Goal: Information Seeking & Learning: Learn about a topic

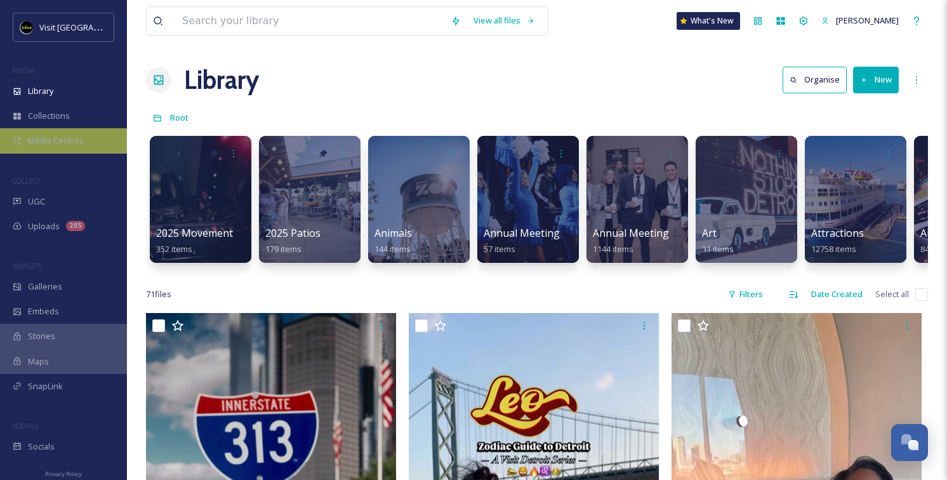
click at [60, 137] on span "Media Centres" at bounding box center [56, 141] width 56 height 12
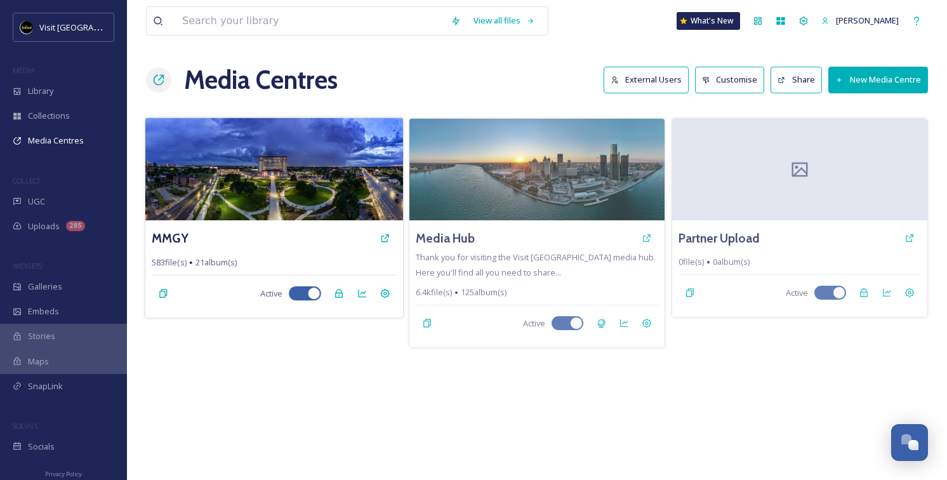
click at [231, 161] on img at bounding box center [274, 168] width 258 height 103
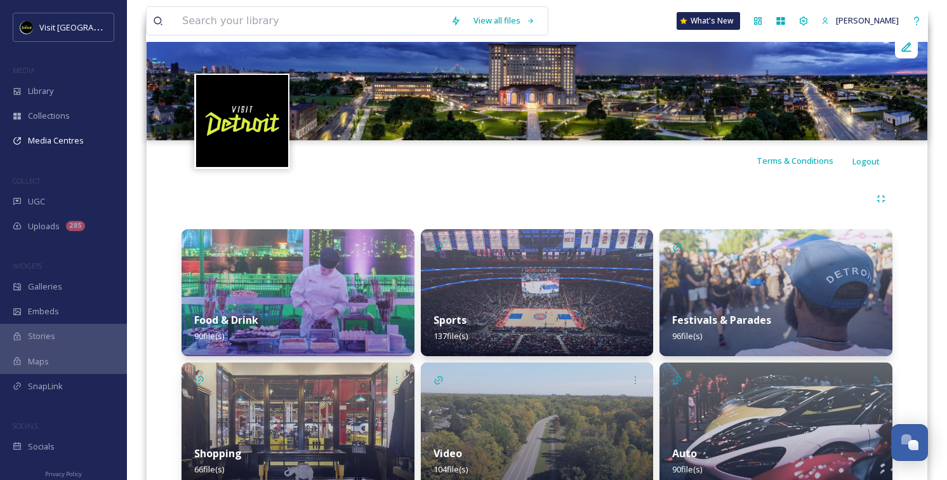
scroll to position [204, 0]
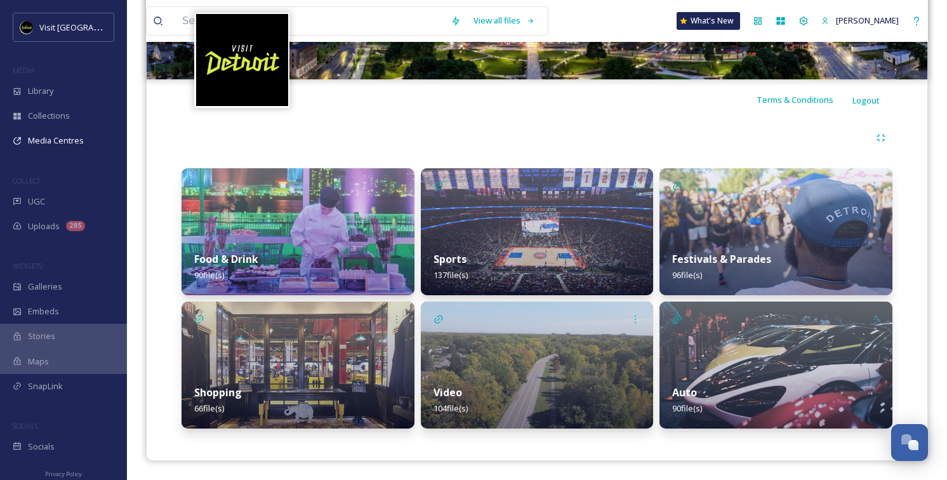
click at [510, 211] on img at bounding box center [537, 231] width 233 height 127
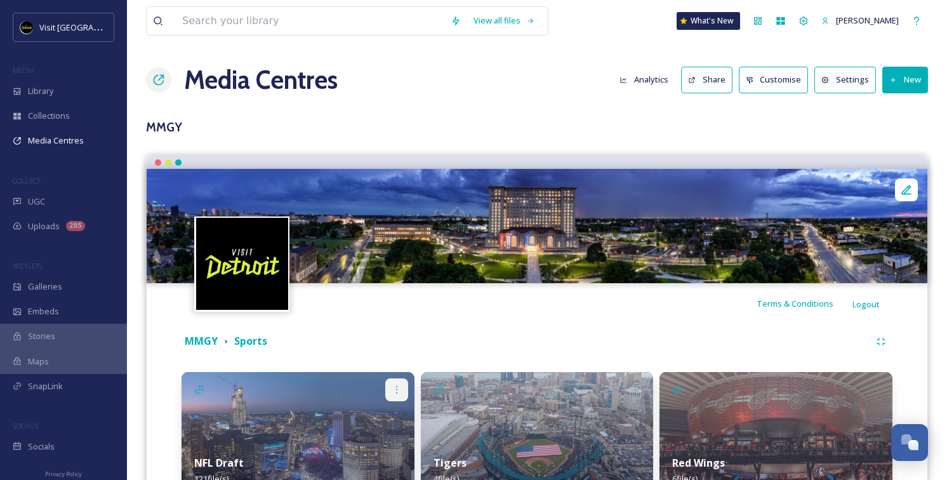
scroll to position [154, 0]
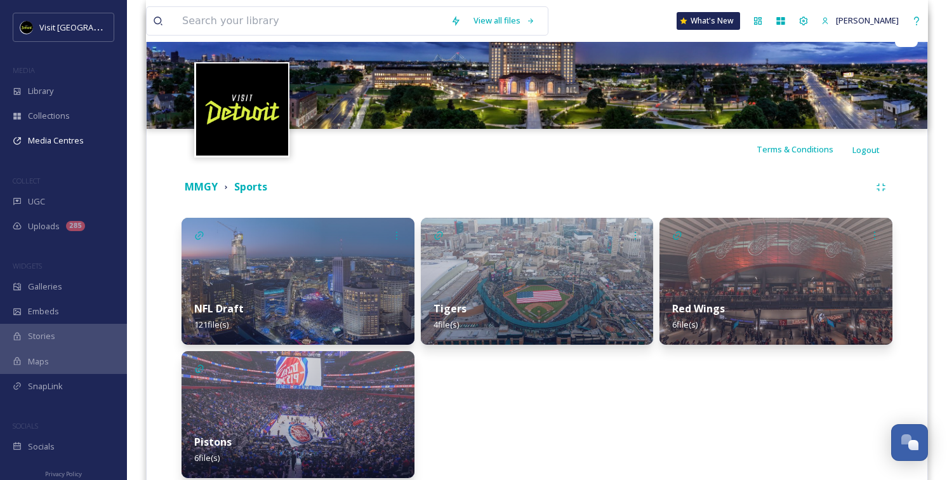
click at [553, 272] on img at bounding box center [537, 281] width 233 height 127
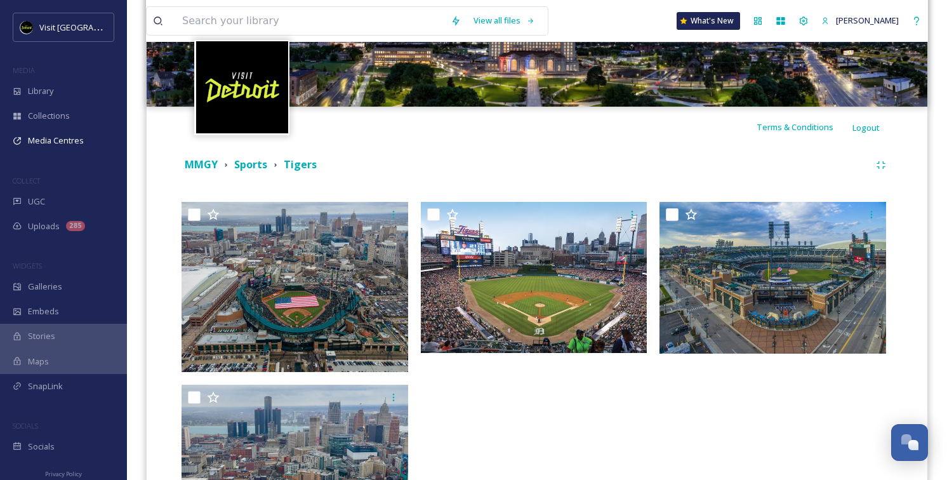
scroll to position [129, 0]
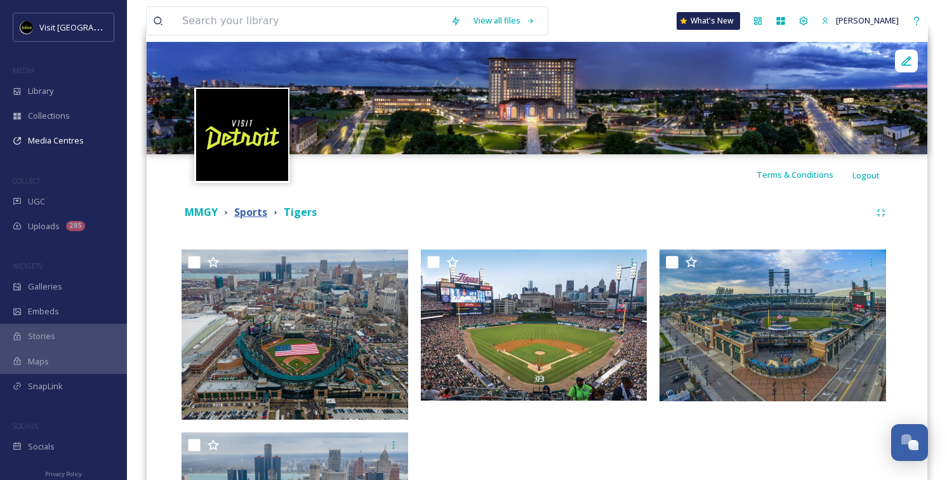
click at [246, 211] on strong "Sports" at bounding box center [250, 212] width 33 height 14
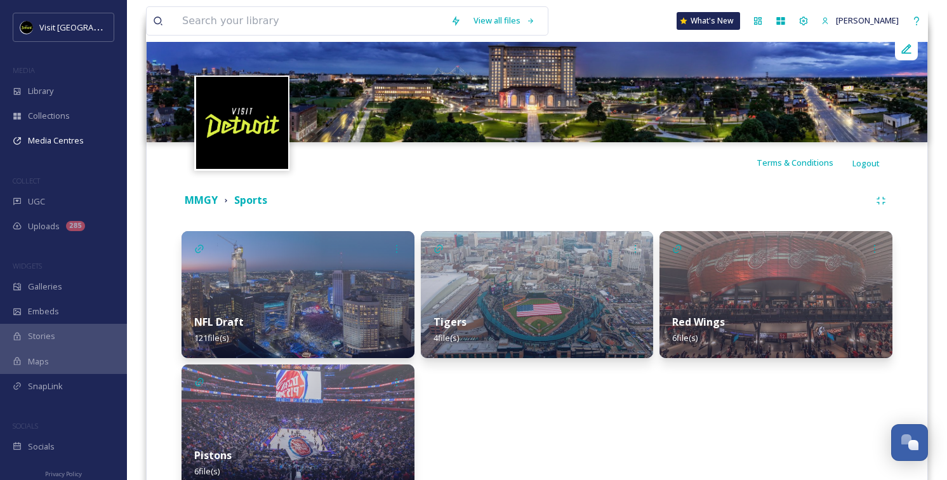
scroll to position [143, 0]
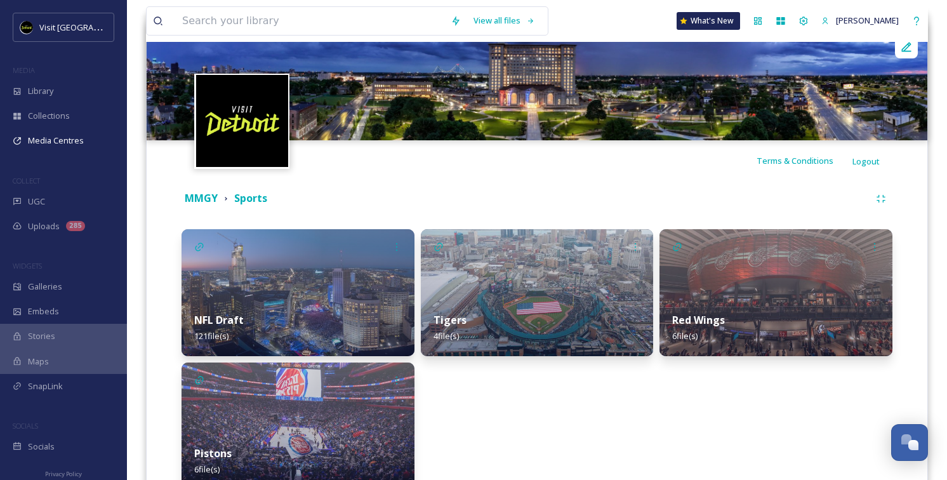
click at [273, 252] on img at bounding box center [298, 292] width 233 height 127
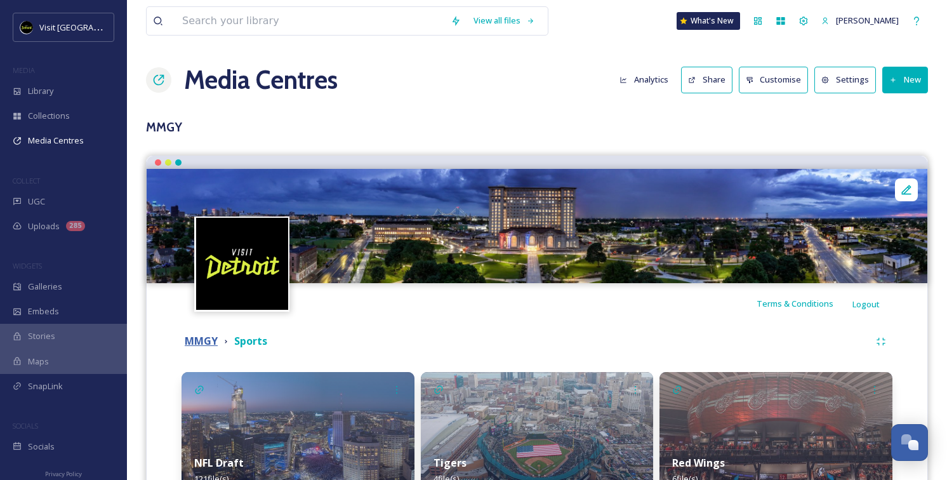
click at [199, 344] on strong "MMGY" at bounding box center [201, 341] width 33 height 14
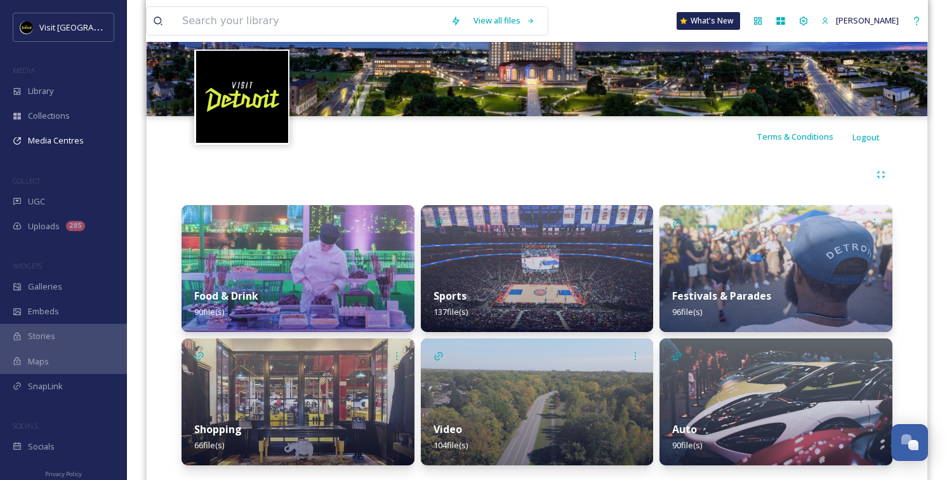
scroll to position [204, 0]
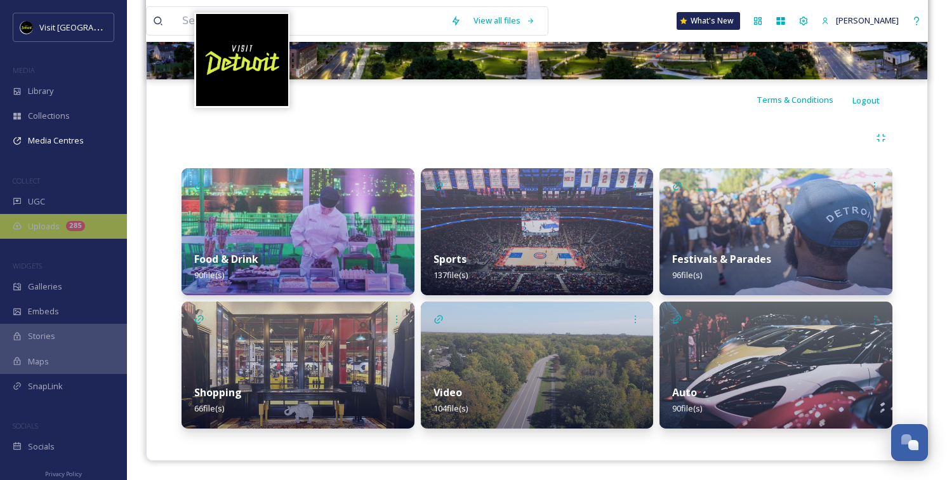
click at [64, 230] on div "Uploads 285" at bounding box center [63, 226] width 127 height 25
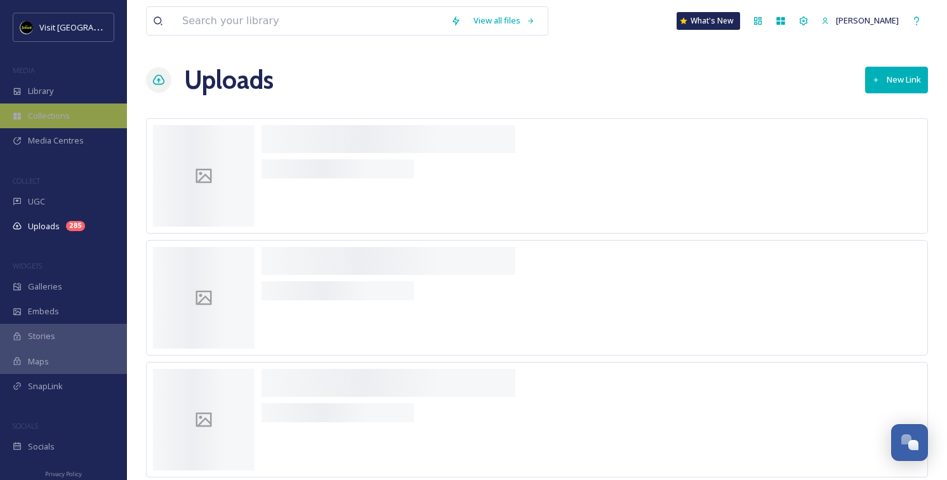
click at [72, 110] on div "Collections" at bounding box center [63, 115] width 127 height 25
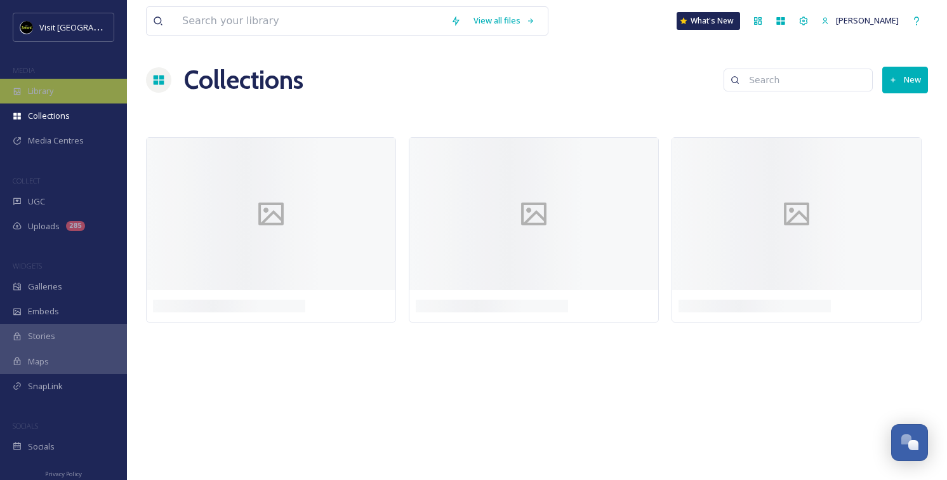
click at [72, 87] on div "Library" at bounding box center [63, 91] width 127 height 25
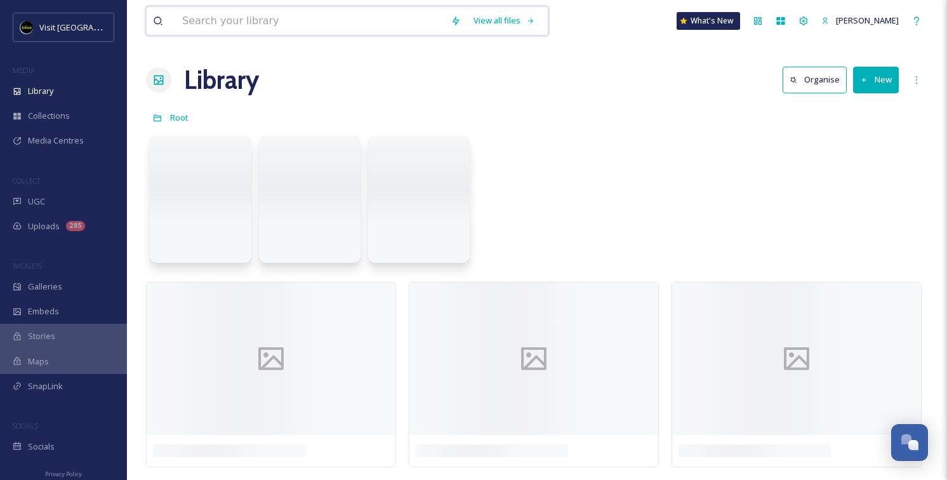
click at [228, 20] on input at bounding box center [310, 21] width 268 height 28
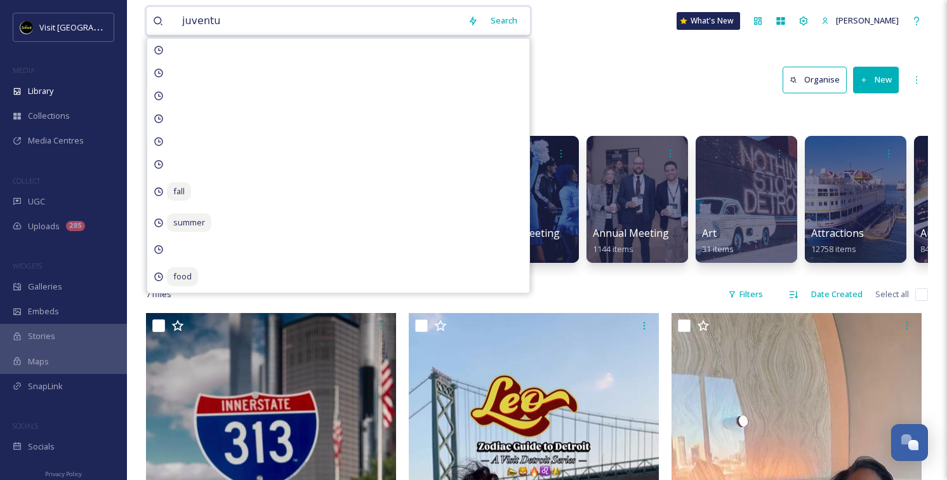
type input "juventus"
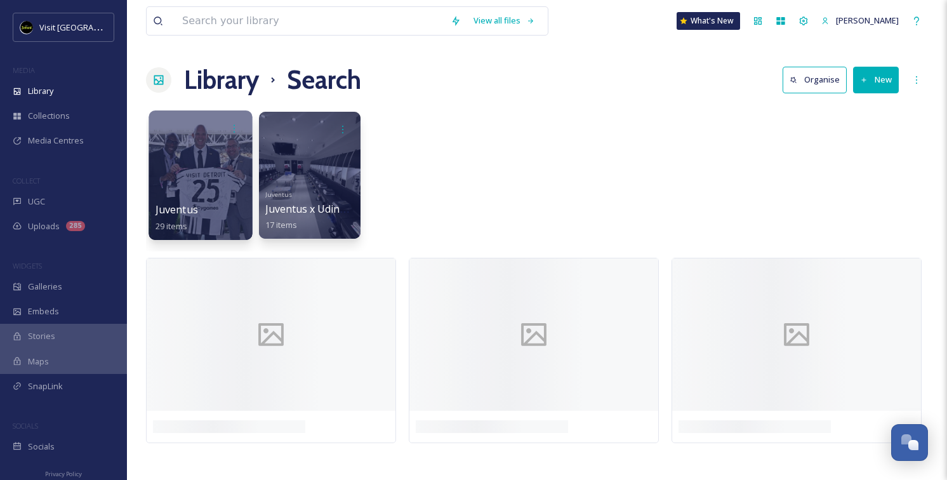
click at [171, 165] on div at bounding box center [200, 174] width 103 height 129
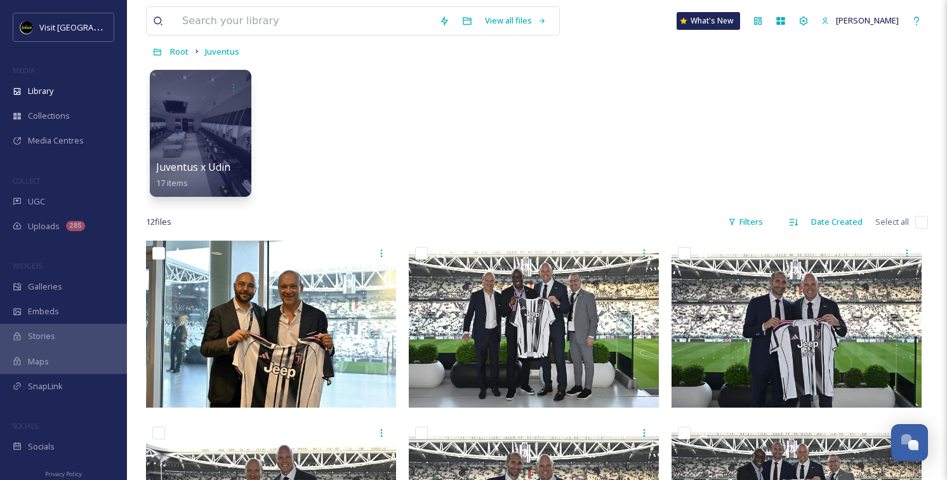
scroll to position [42, 0]
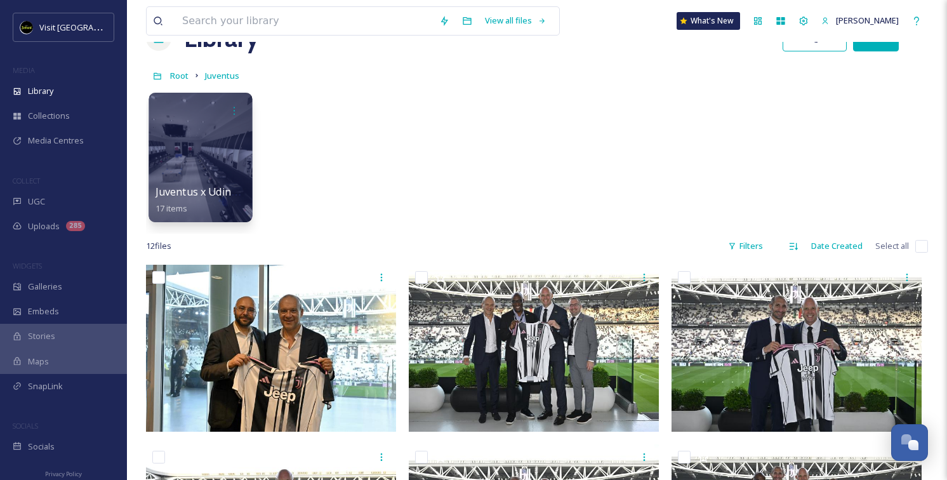
click at [213, 161] on div at bounding box center [200, 157] width 103 height 129
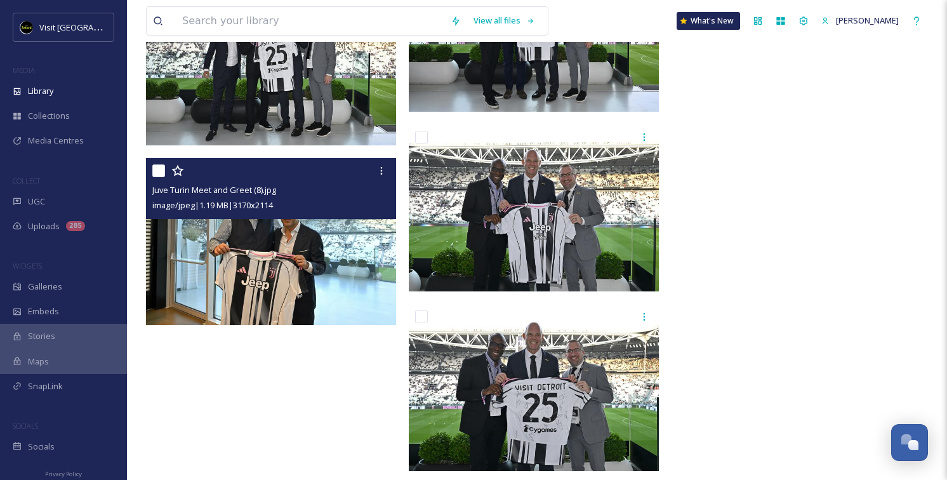
scroll to position [2641, 0]
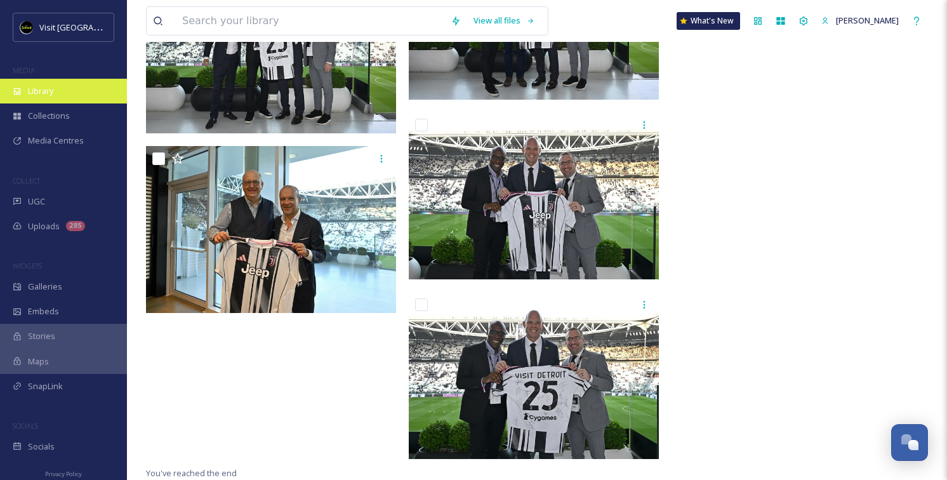
click at [29, 79] on div "Library" at bounding box center [63, 91] width 127 height 25
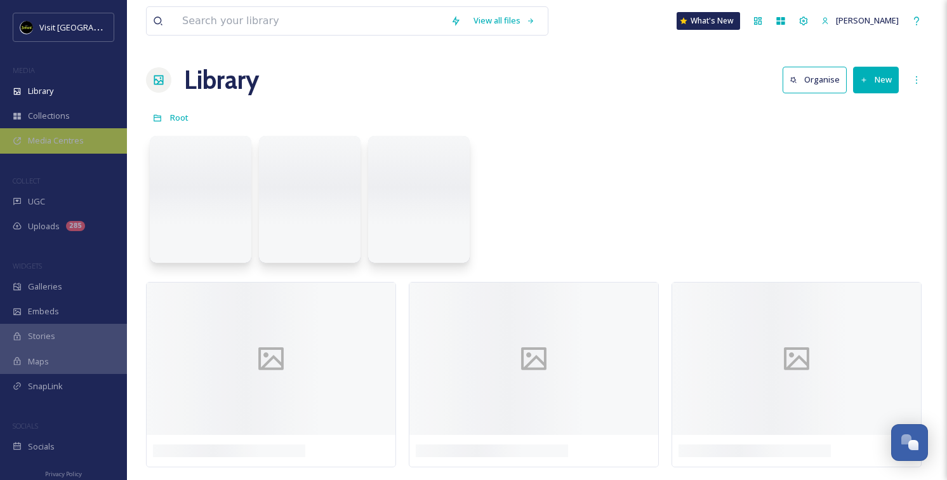
click at [76, 138] on span "Media Centres" at bounding box center [56, 141] width 56 height 12
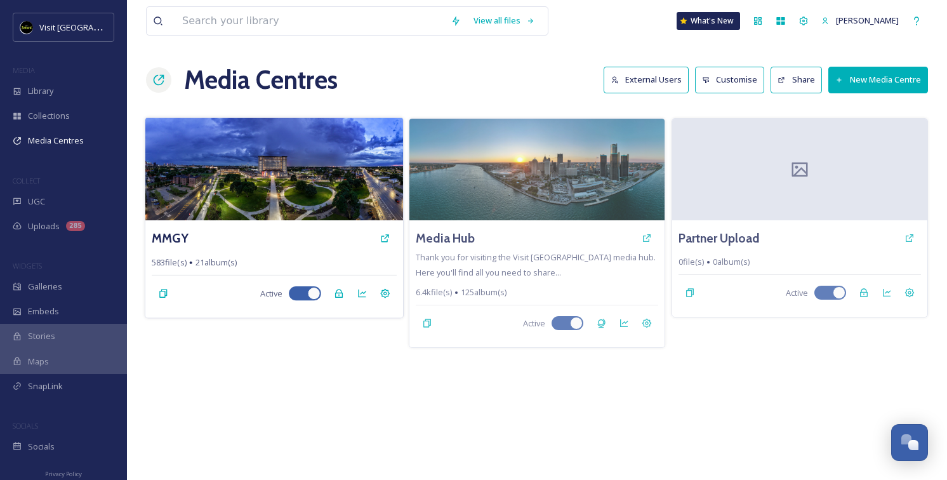
click at [212, 159] on img at bounding box center [274, 168] width 258 height 103
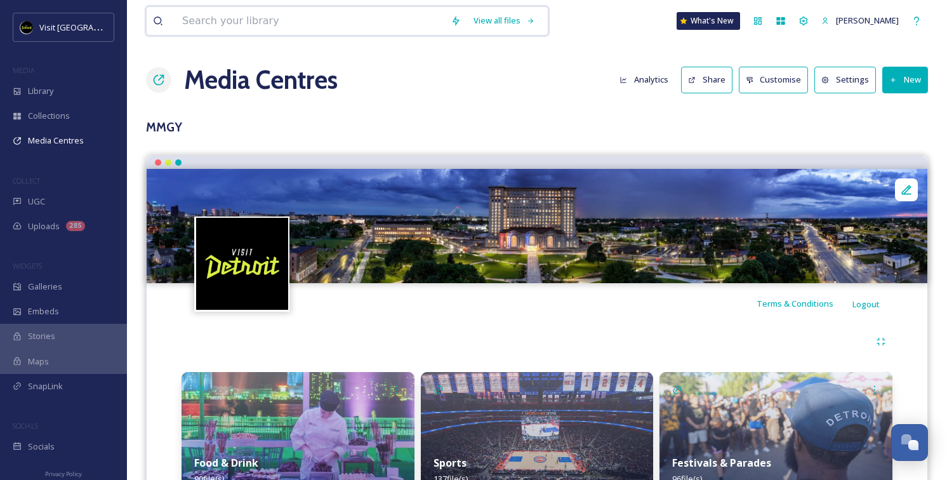
click at [411, 31] on input at bounding box center [310, 21] width 268 height 28
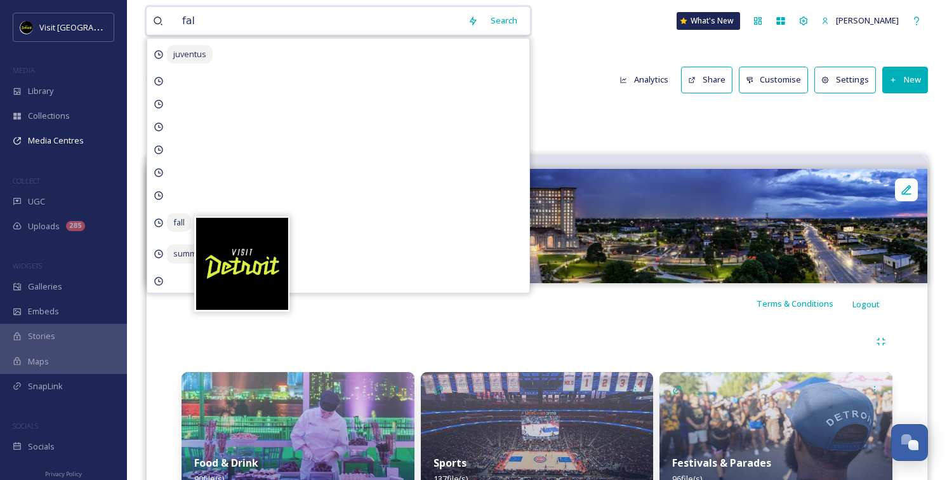
type input "fall"
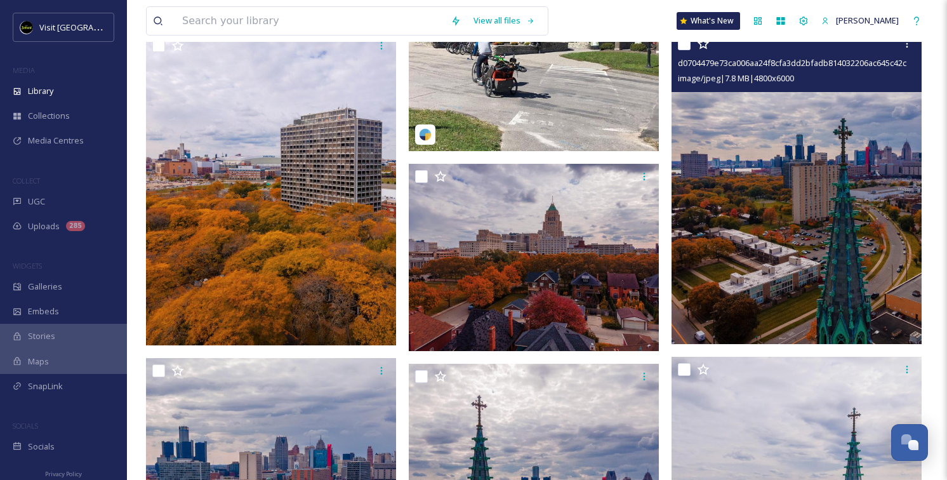
scroll to position [14792, 0]
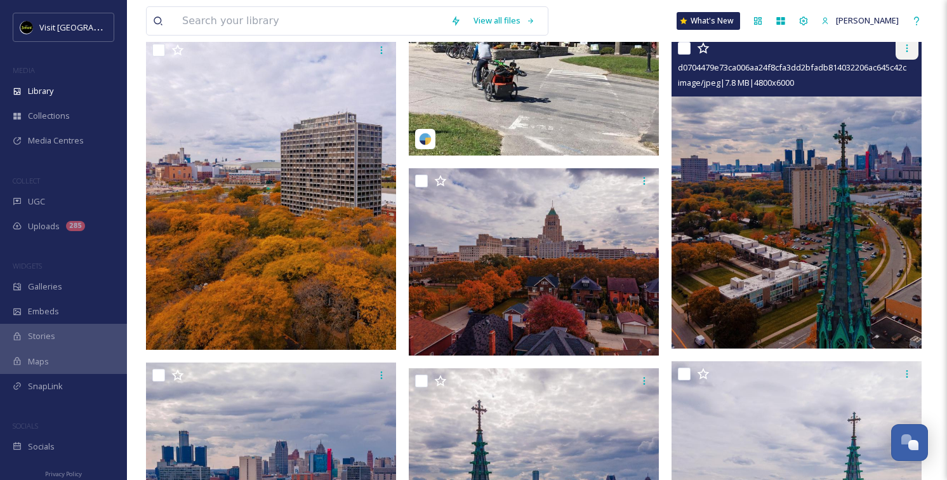
click at [905, 47] on icon at bounding box center [907, 48] width 10 height 10
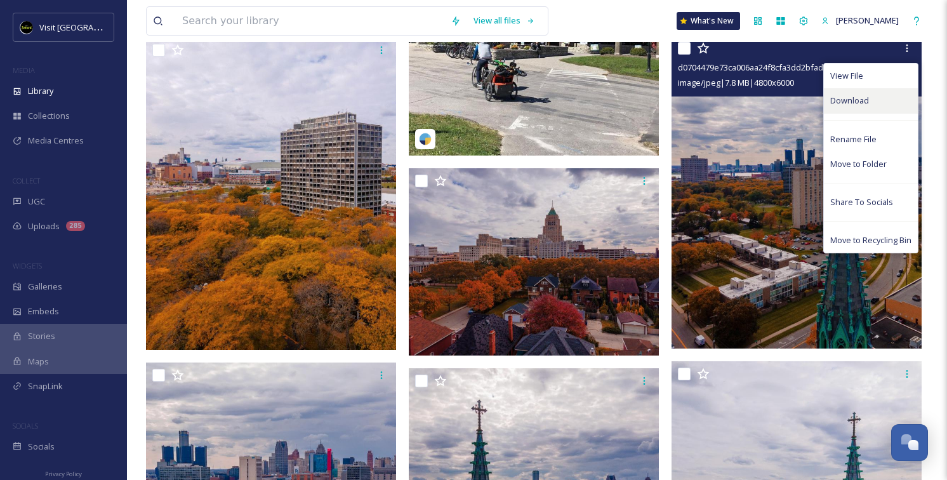
click at [868, 106] on div "Download" at bounding box center [871, 100] width 94 height 25
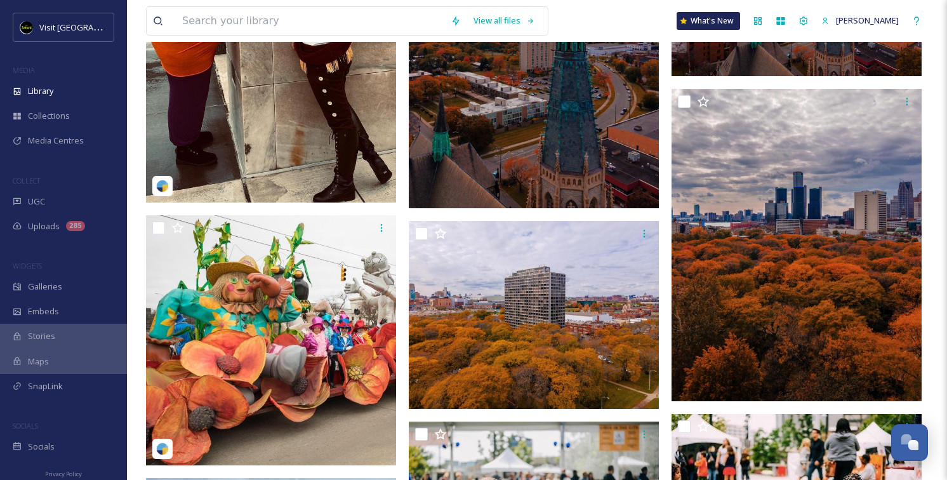
scroll to position [15569, 0]
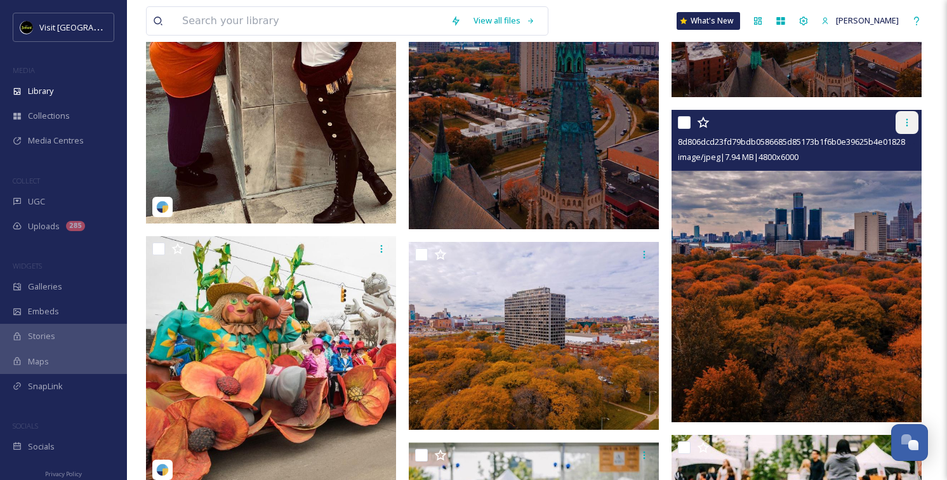
click at [906, 115] on div at bounding box center [906, 122] width 23 height 23
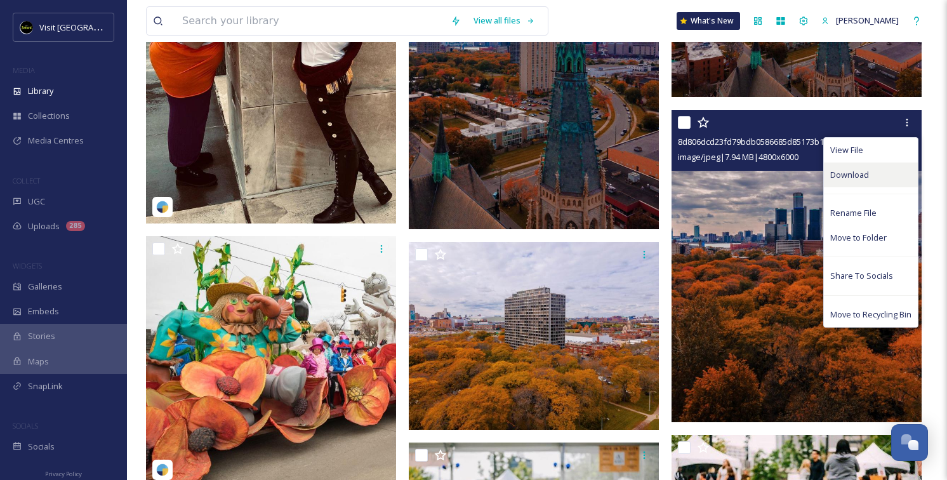
click at [868, 169] on span "Download" at bounding box center [849, 175] width 39 height 12
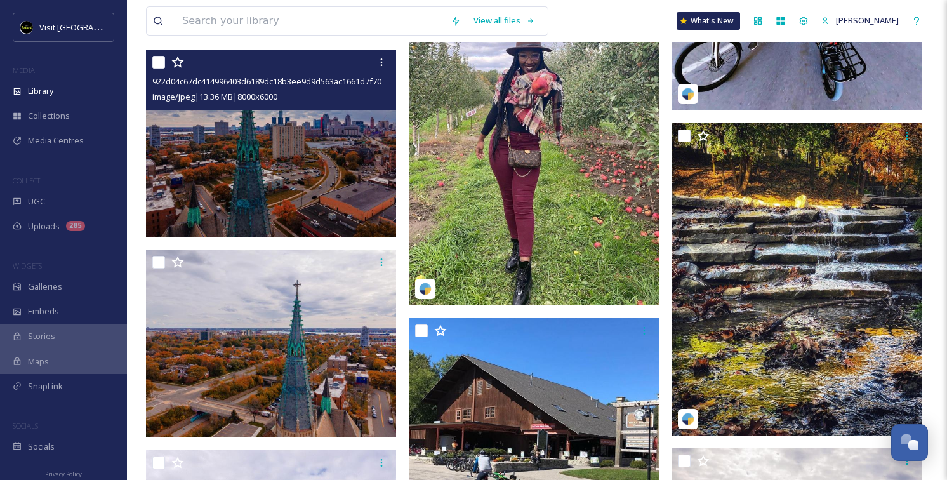
scroll to position [14377, 0]
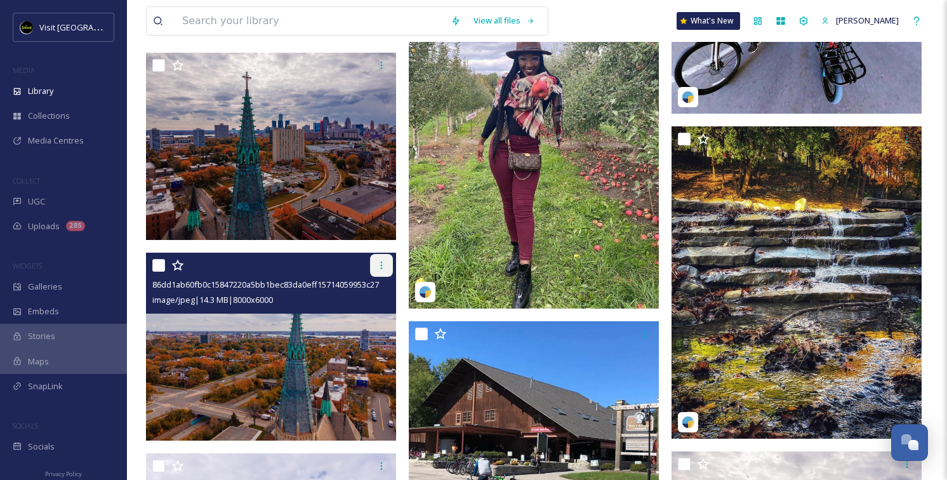
click at [383, 261] on icon at bounding box center [381, 265] width 10 height 10
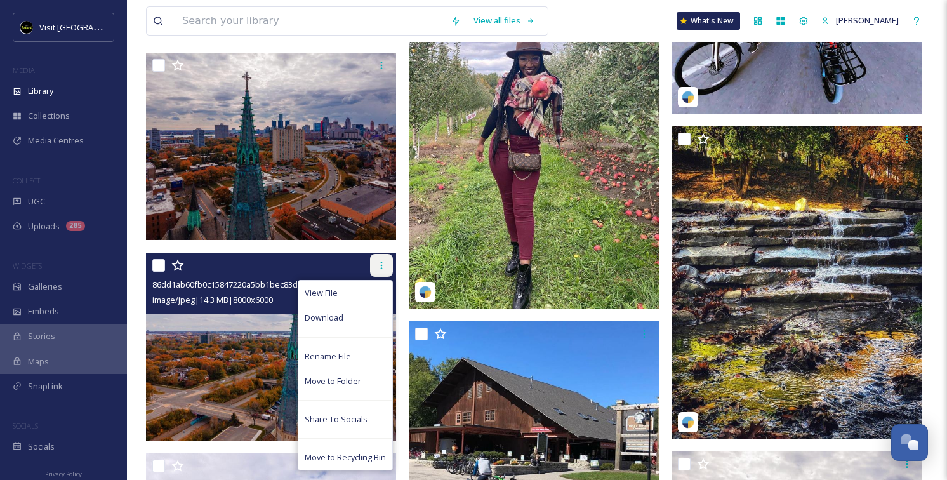
click at [383, 261] on icon at bounding box center [381, 265] width 10 height 10
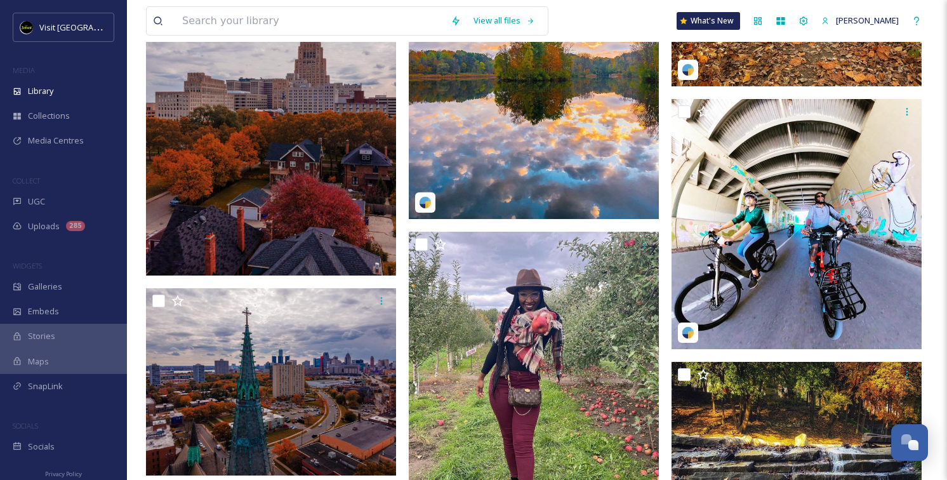
scroll to position [14132, 0]
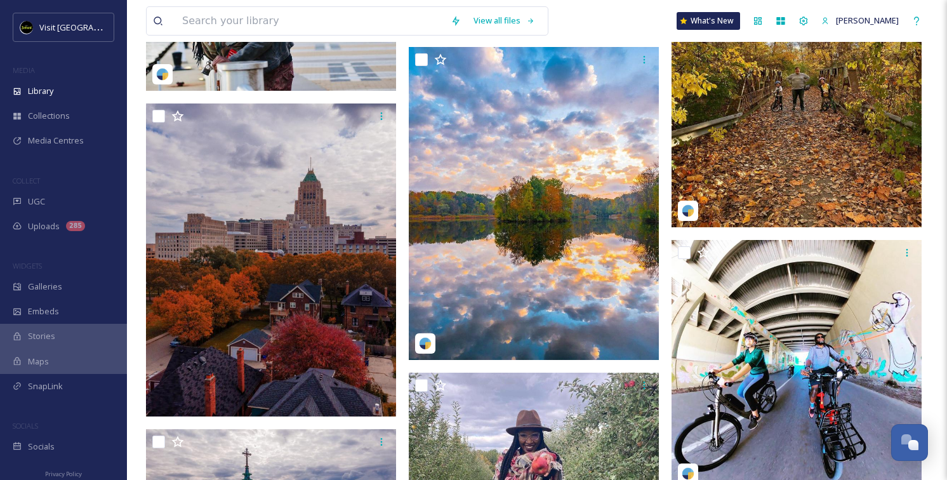
scroll to position [13959, 0]
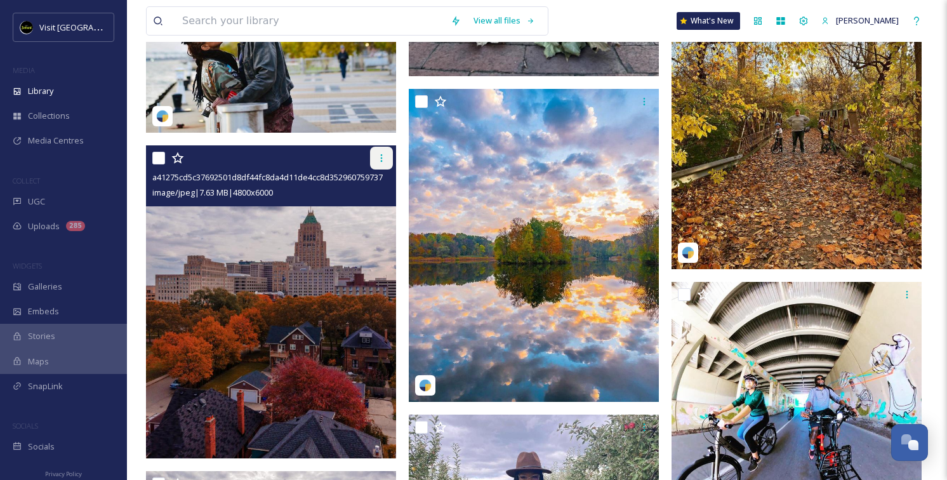
click at [383, 154] on icon at bounding box center [381, 158] width 10 height 10
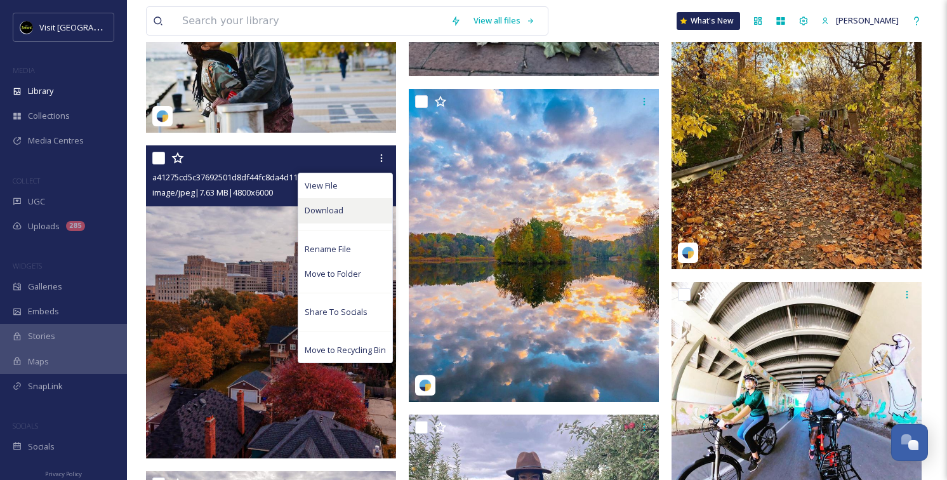
click at [373, 209] on div "Download" at bounding box center [345, 210] width 94 height 25
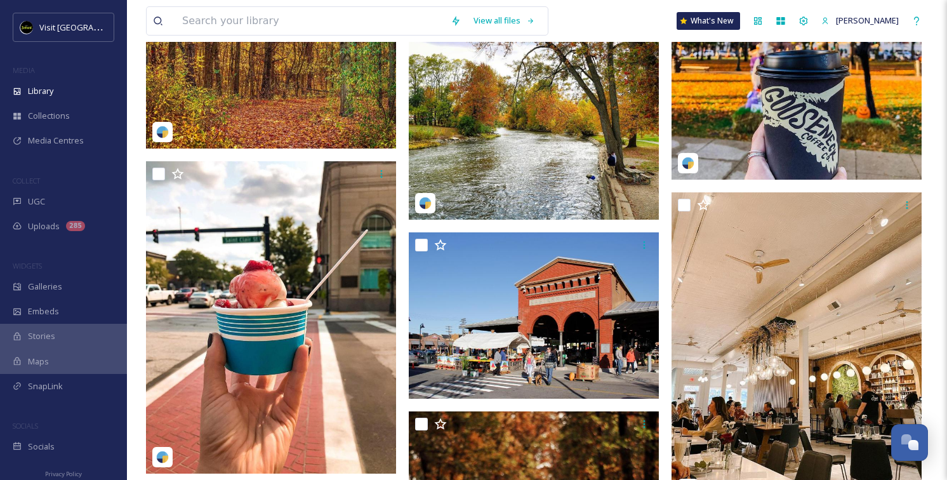
scroll to position [1644, 0]
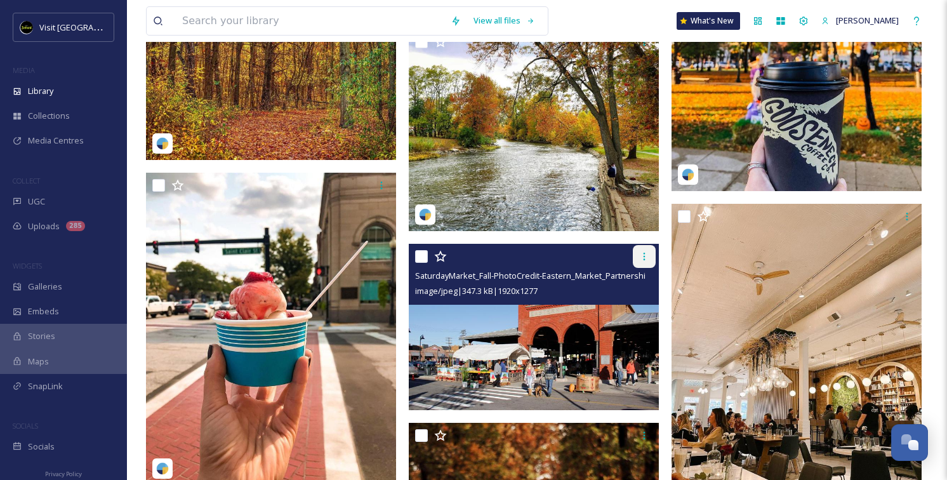
click at [651, 258] on div at bounding box center [644, 256] width 23 height 23
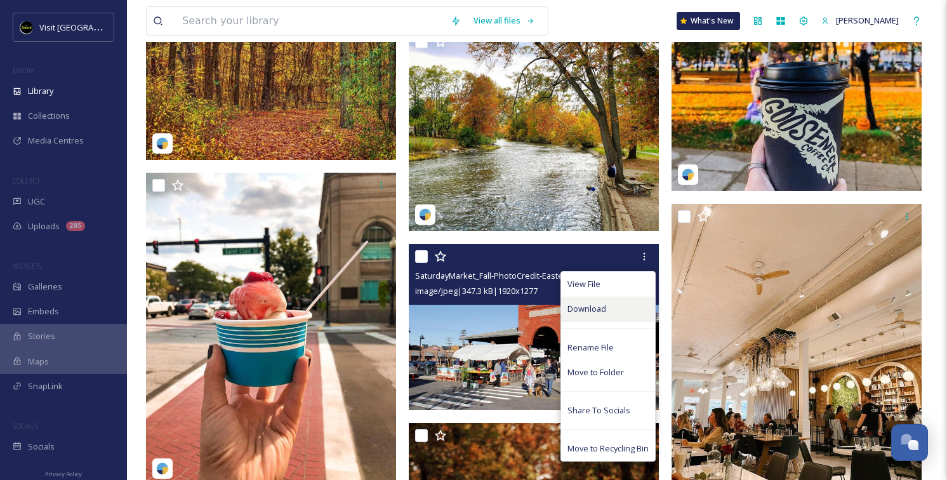
click at [612, 313] on div "Download" at bounding box center [608, 308] width 94 height 25
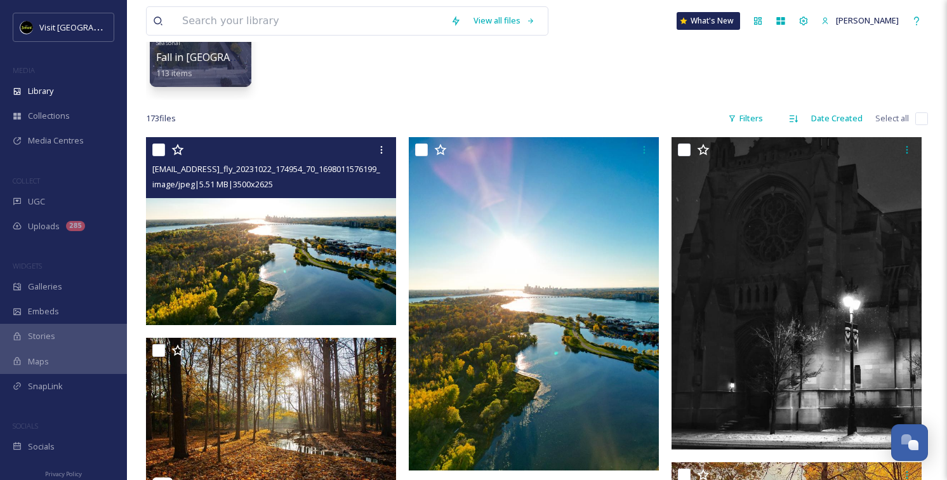
scroll to position [0, 0]
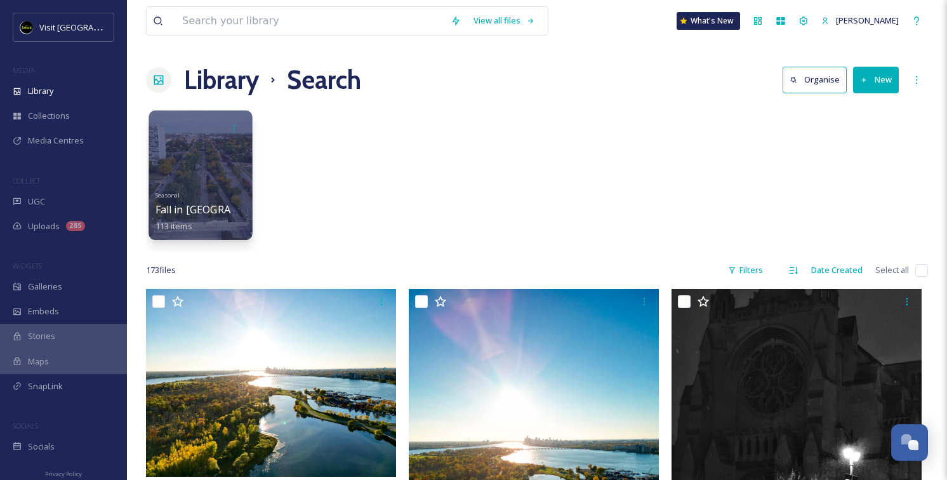
click at [223, 205] on div "Seasonal Fall in [GEOGRAPHIC_DATA] 113 items" at bounding box center [200, 209] width 91 height 47
click at [195, 194] on div "Seasonal Fall in [GEOGRAPHIC_DATA] 113 items" at bounding box center [200, 209] width 91 height 47
click at [200, 135] on div at bounding box center [200, 128] width 91 height 23
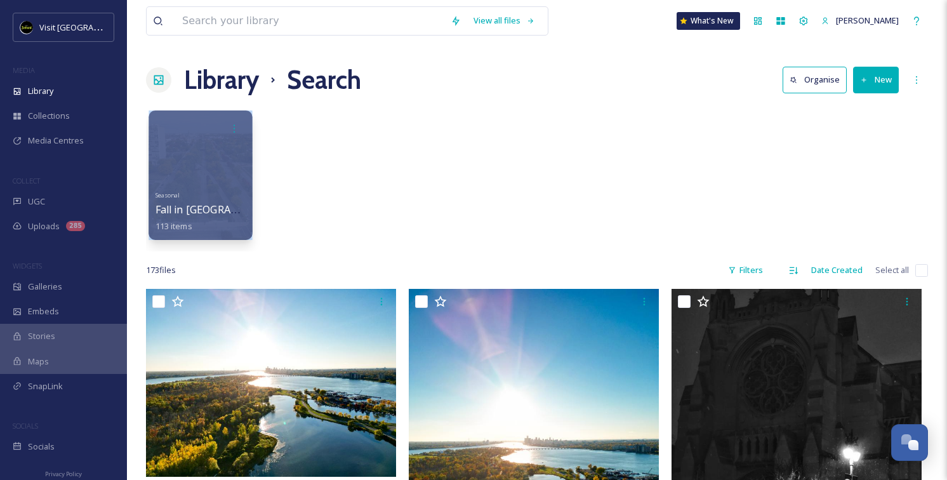
click at [200, 135] on div at bounding box center [200, 128] width 91 height 23
click at [195, 152] on div at bounding box center [200, 174] width 103 height 129
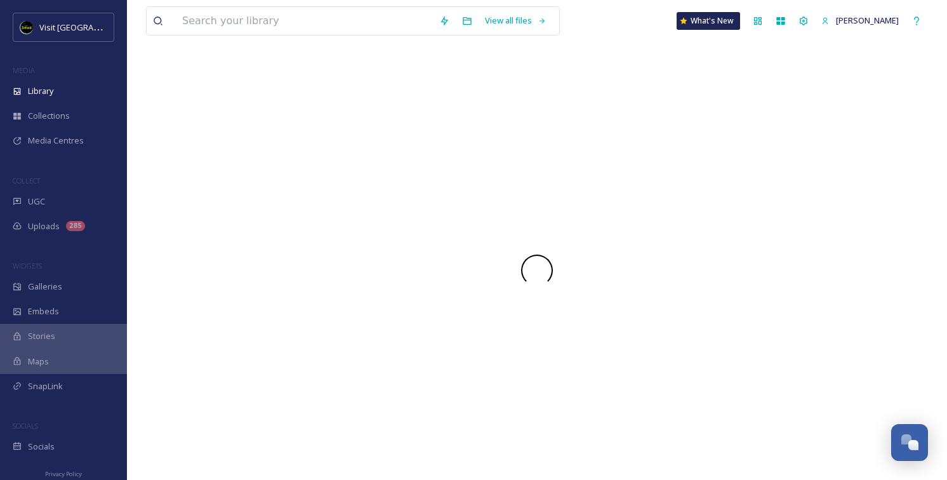
click at [195, 152] on div at bounding box center [537, 270] width 782 height 419
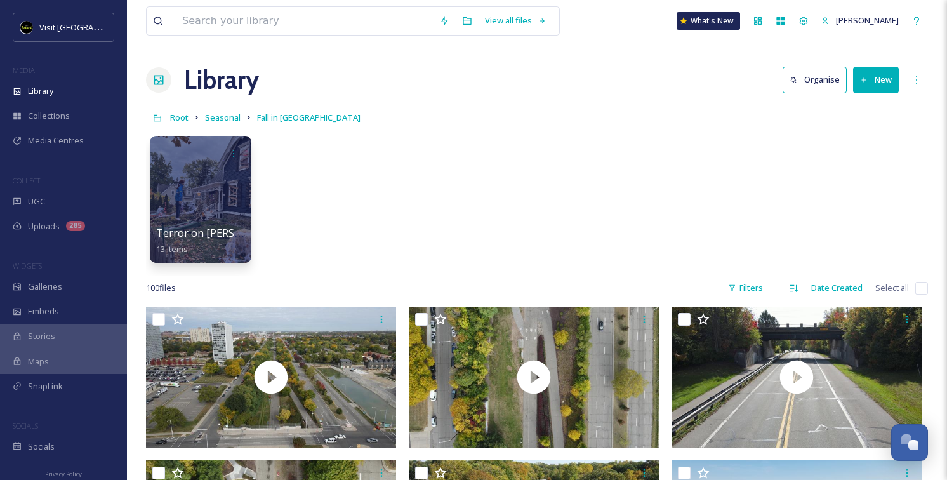
click at [563, 139] on div "Terror on [PERSON_NAME] Street 13 items" at bounding box center [537, 202] width 782 height 146
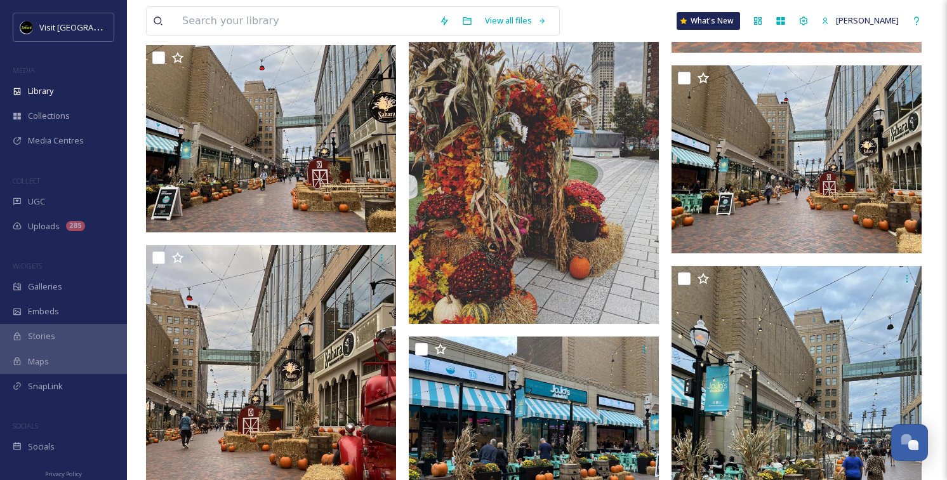
scroll to position [2658, 0]
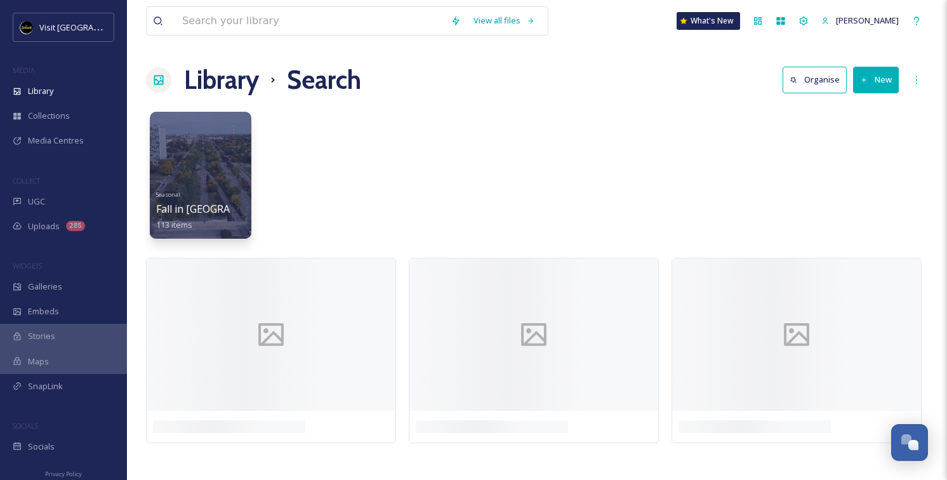
click at [53, 77] on div "MEDIA" at bounding box center [63, 70] width 127 height 17
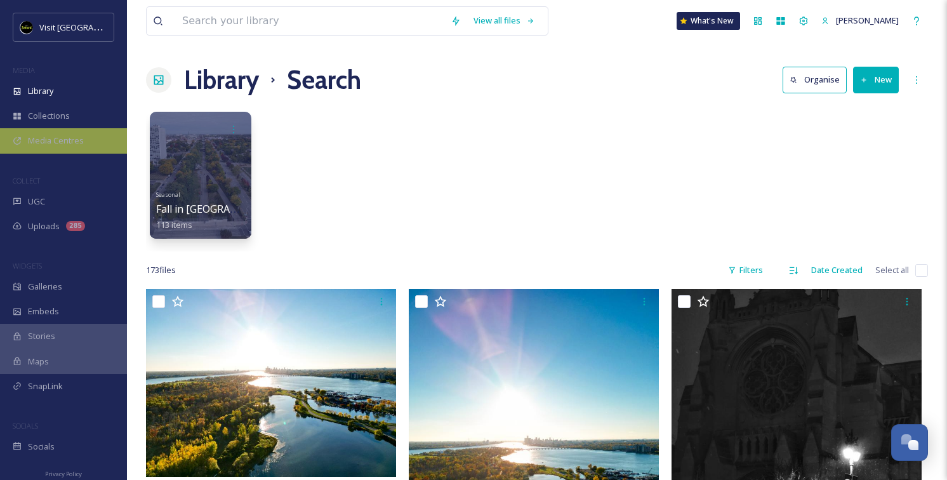
click at [56, 144] on span "Media Centres" at bounding box center [56, 141] width 56 height 12
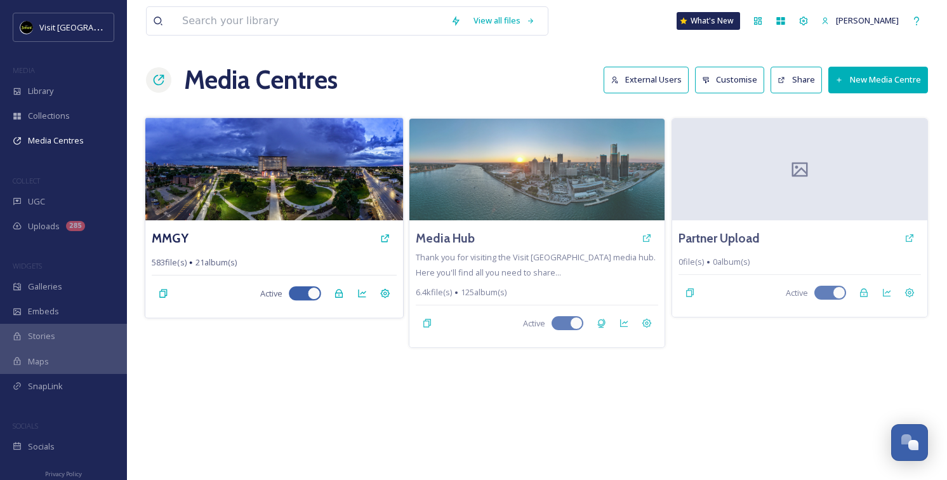
click at [286, 165] on img at bounding box center [274, 168] width 258 height 103
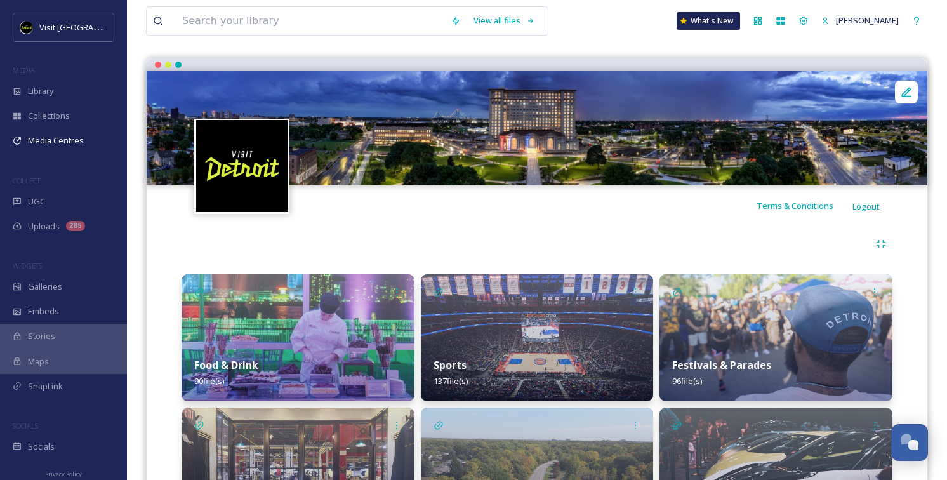
scroll to position [204, 0]
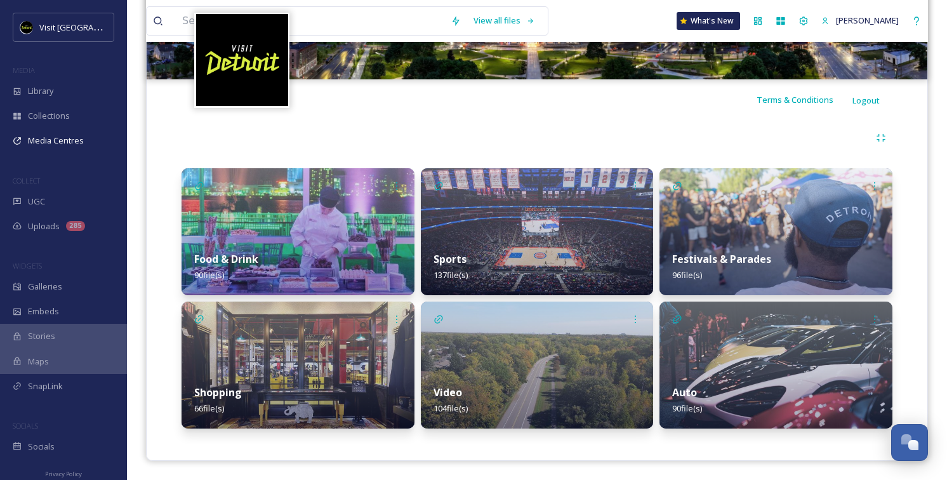
click at [545, 211] on img at bounding box center [537, 231] width 233 height 127
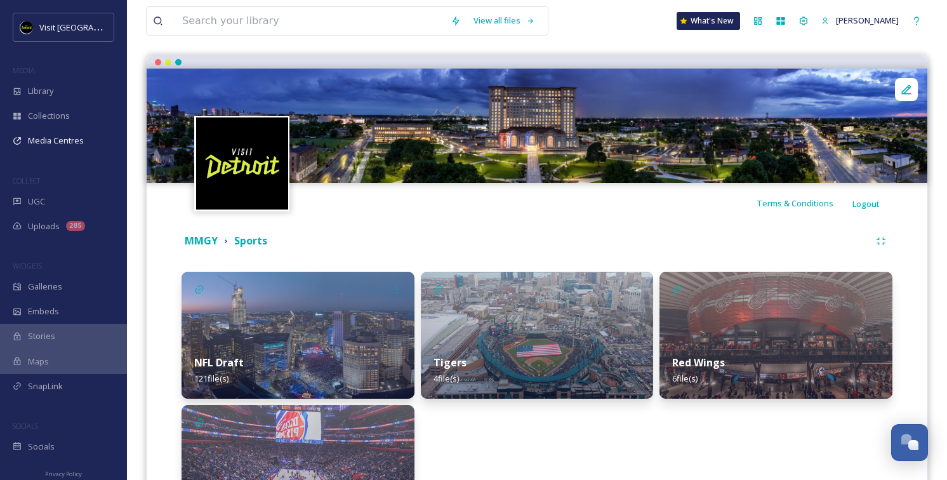
scroll to position [88, 0]
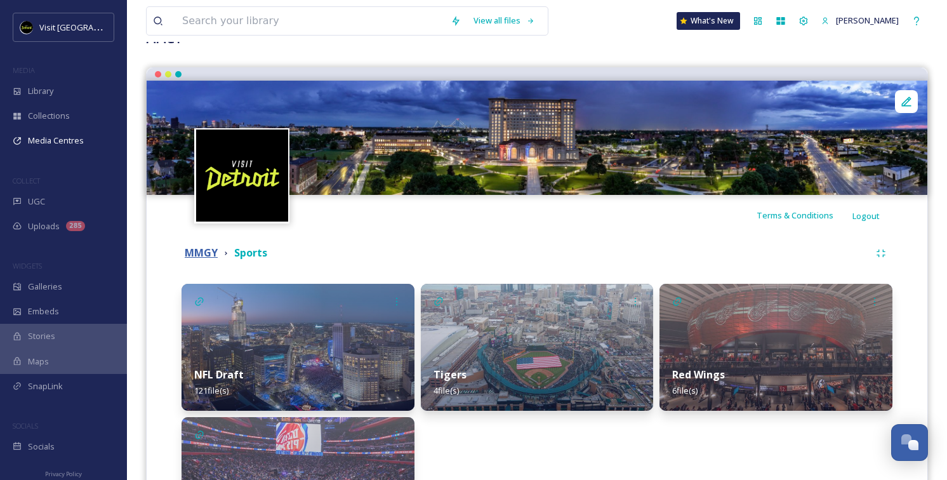
click at [202, 247] on strong "MMGY" at bounding box center [201, 253] width 33 height 14
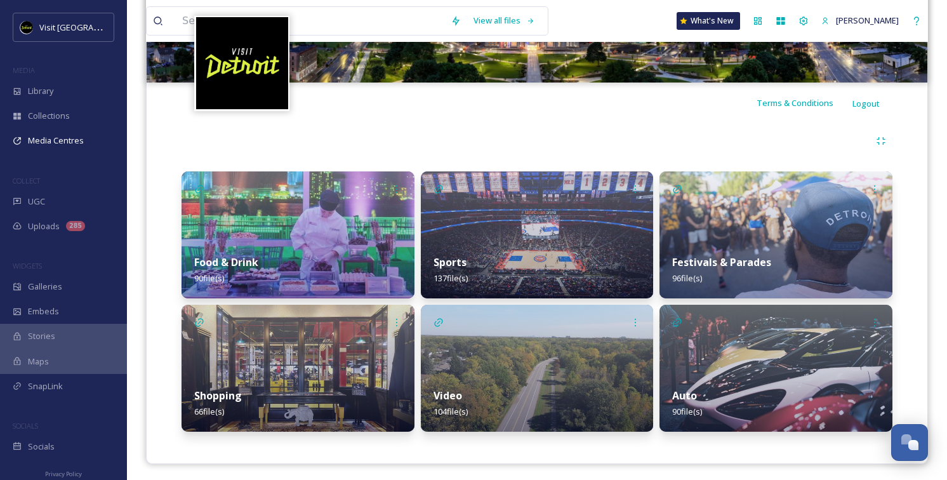
scroll to position [204, 0]
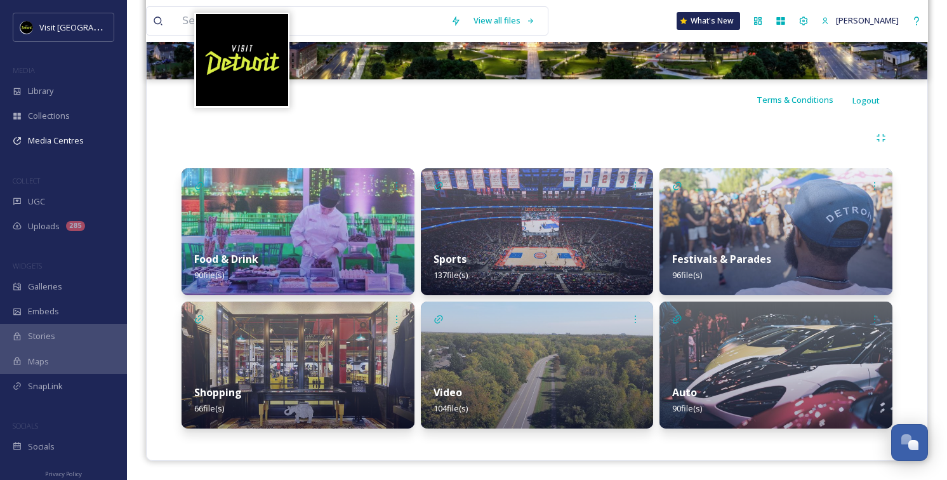
click at [764, 250] on div "Festivals & Parades 96 file(s)" at bounding box center [775, 267] width 233 height 56
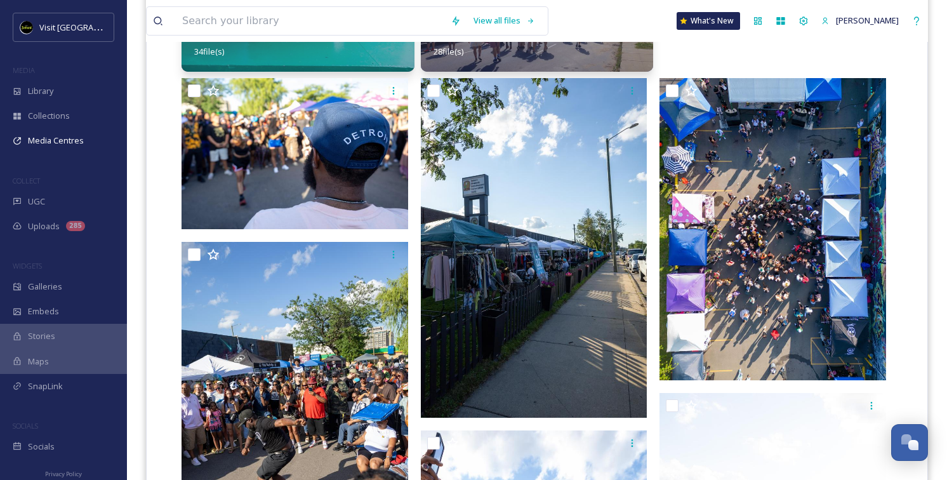
scroll to position [72, 0]
